Goal: Download file/media

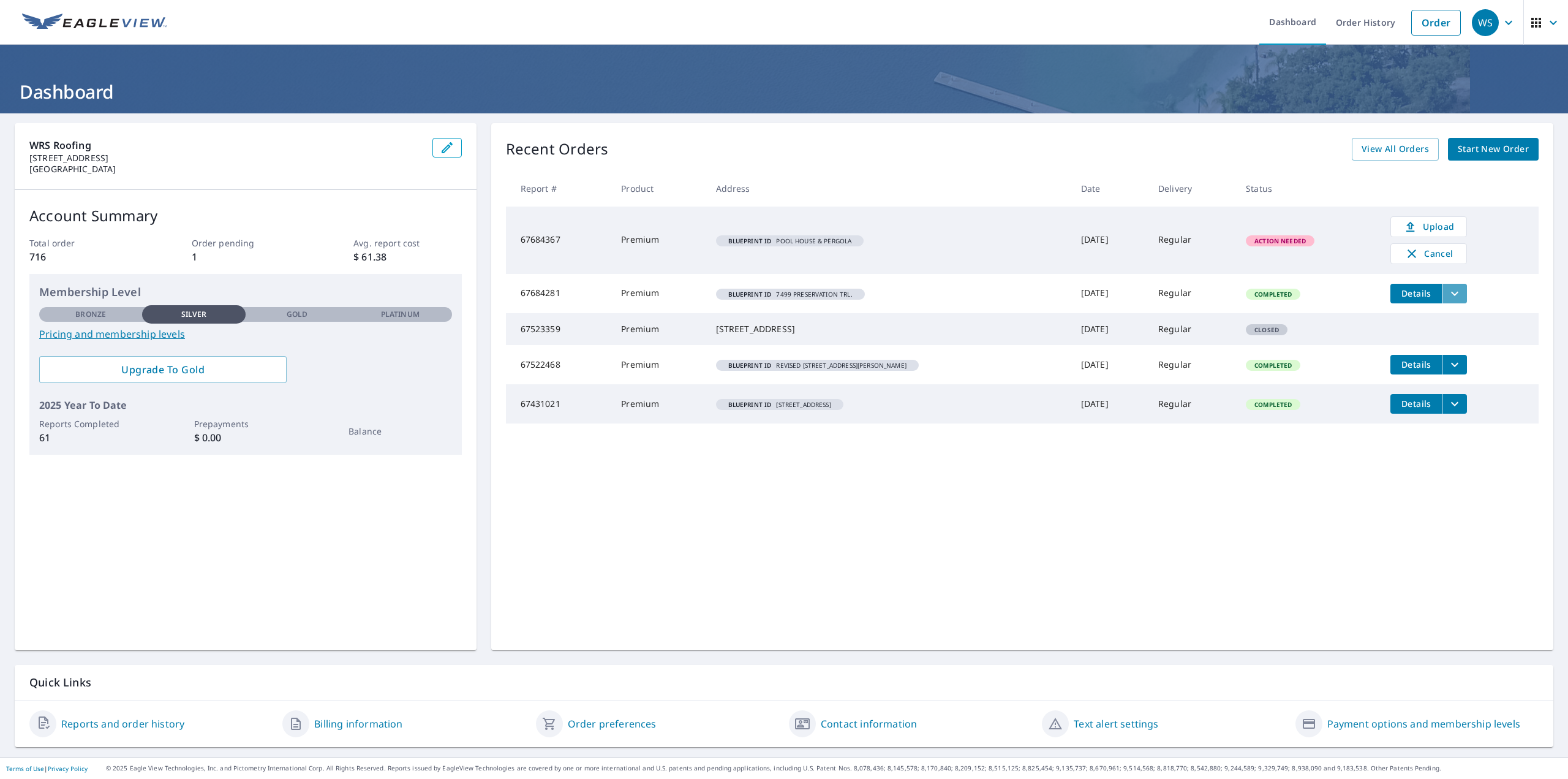
click at [1450, 288] on icon "filesDropdownBtn-67684281" at bounding box center [1454, 293] width 15 height 15
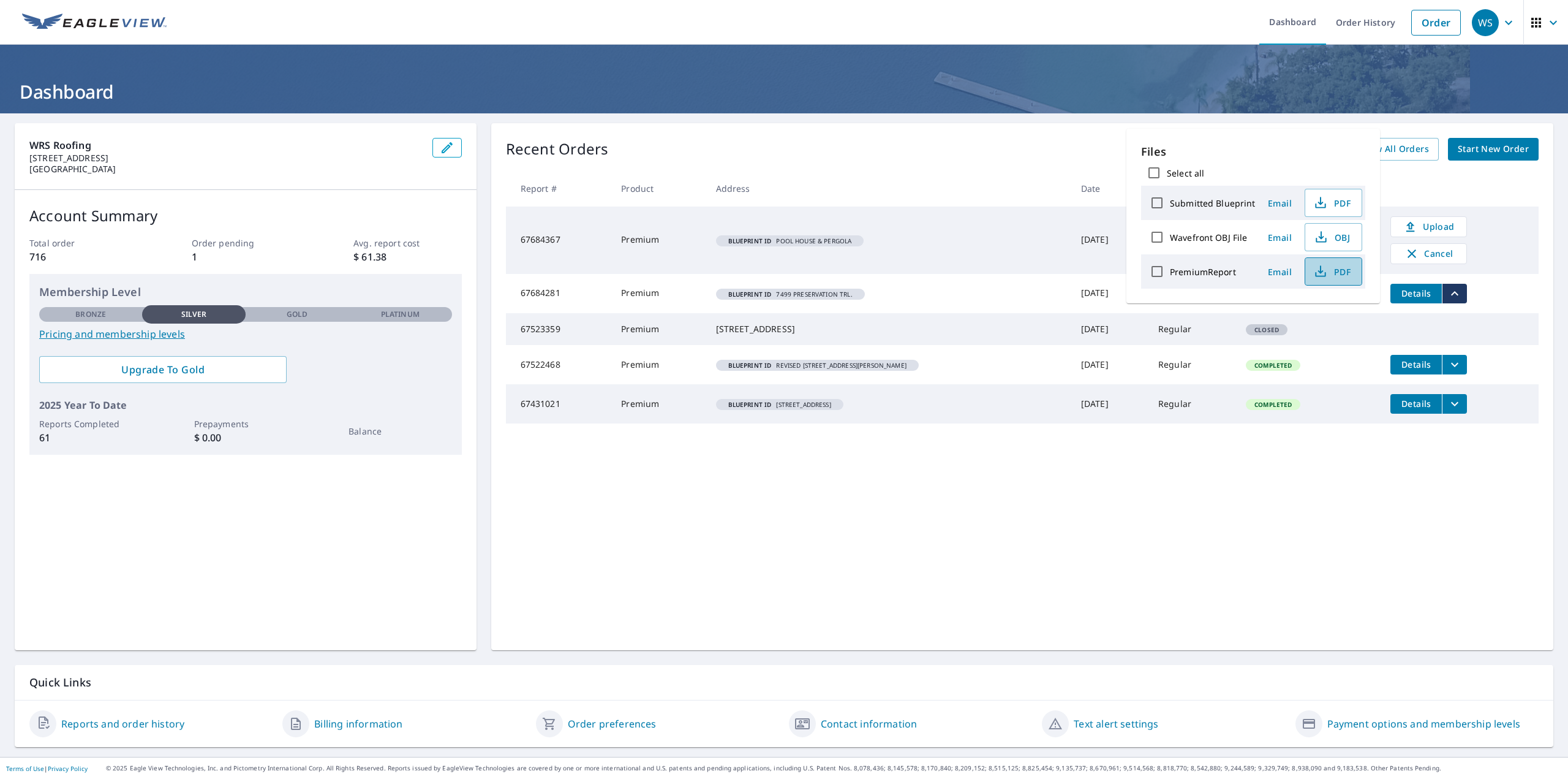
click at [1341, 268] on span "PDF" at bounding box center [1333, 271] width 39 height 15
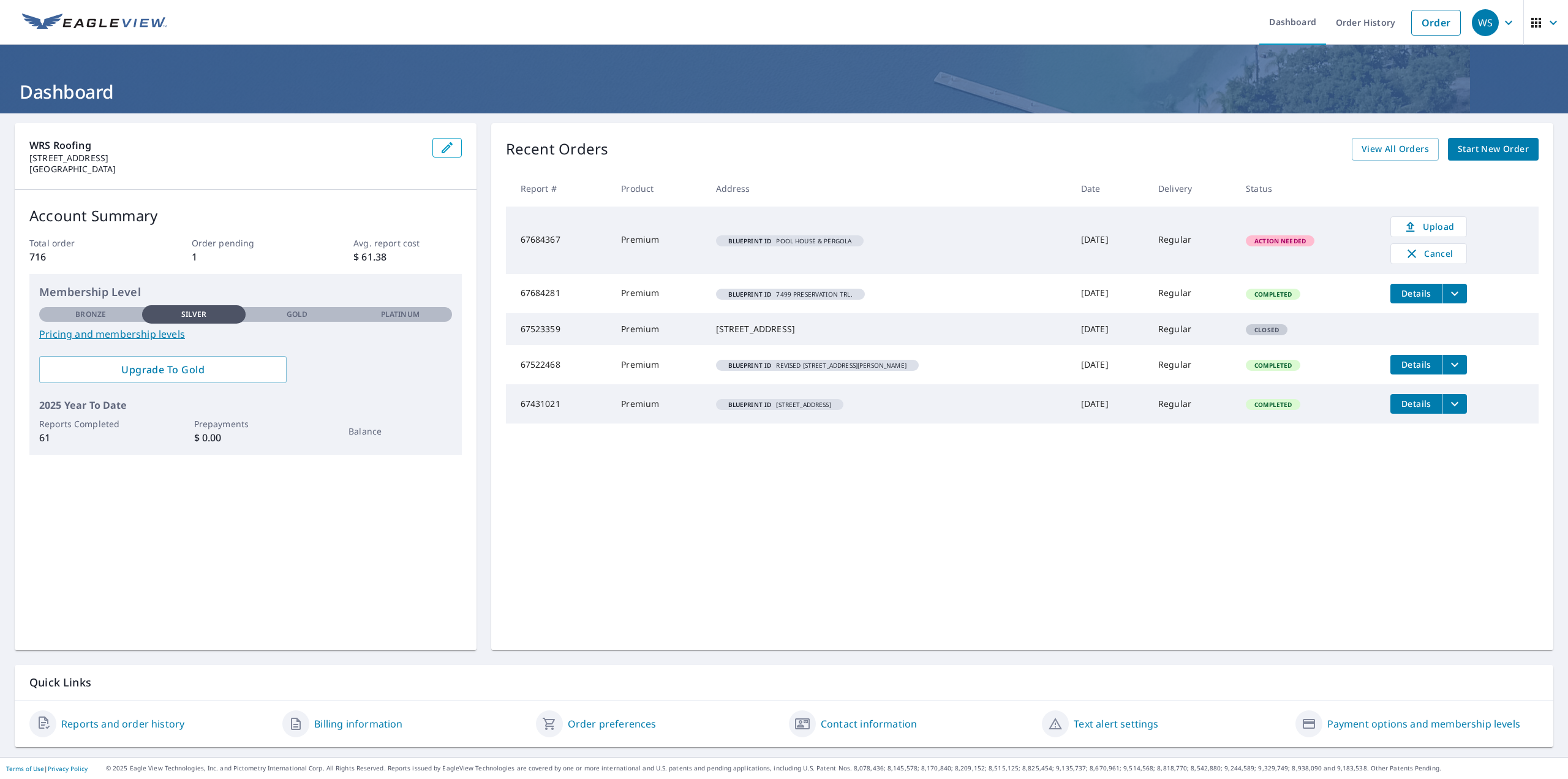
click at [1274, 240] on span "Action Needed" at bounding box center [1280, 240] width 66 height 9
click at [1339, 238] on td "Action Needed" at bounding box center [1308, 240] width 144 height 67
click at [564, 243] on td "67684367" at bounding box center [558, 240] width 106 height 67
